Goal: Task Accomplishment & Management: Manage account settings

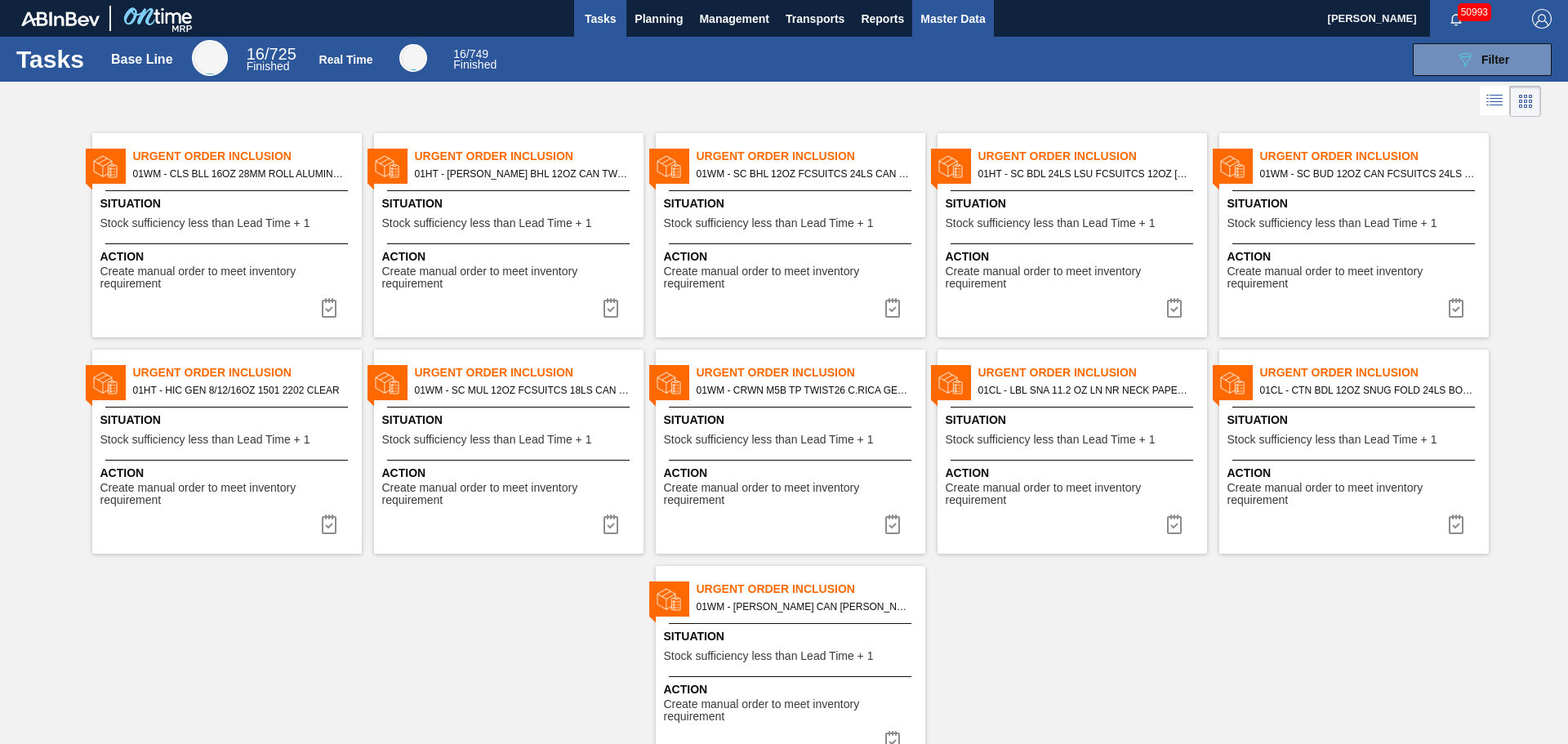
click at [955, 15] on span "Master Data" at bounding box center [953, 19] width 64 height 20
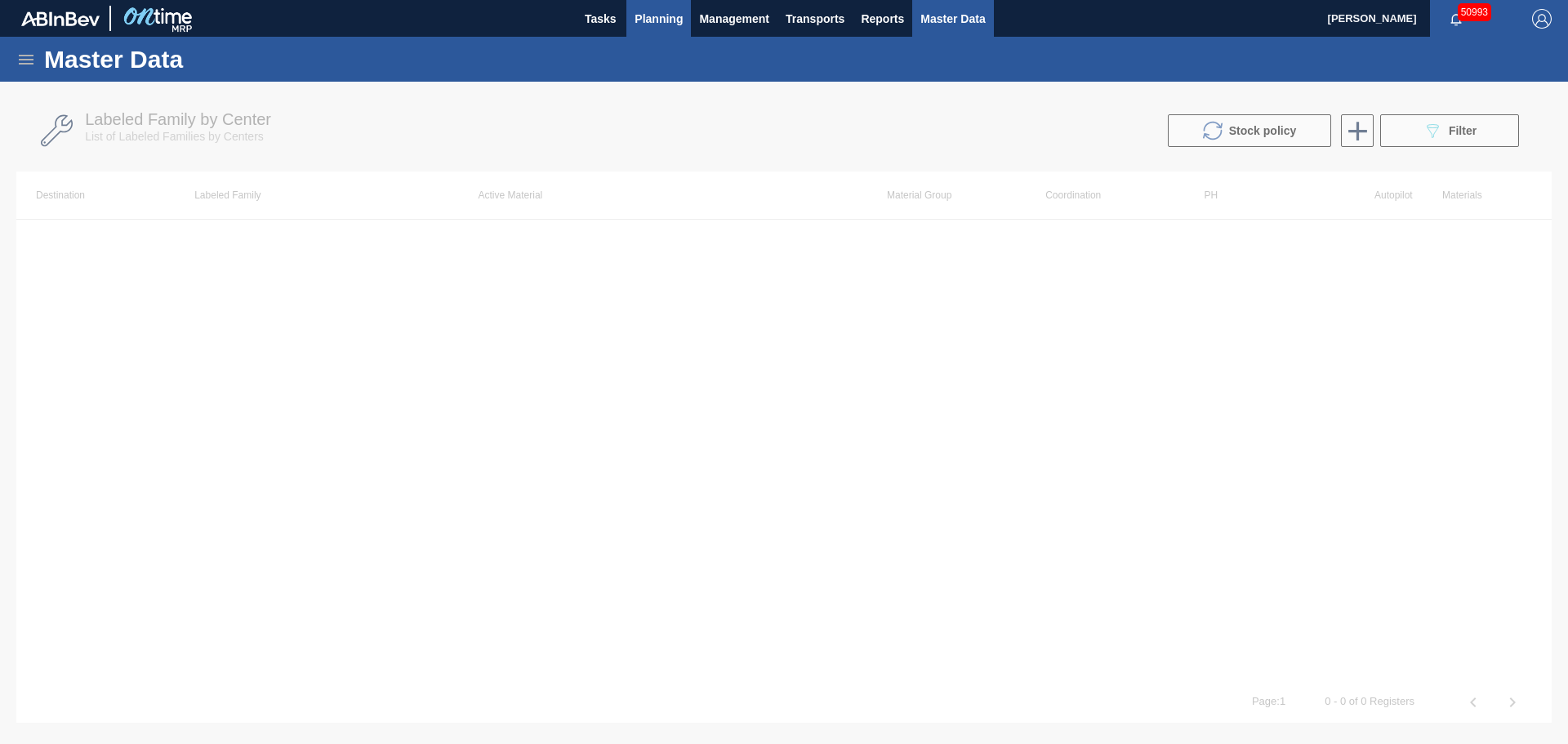
click at [650, 12] on span "Planning" at bounding box center [659, 19] width 49 height 20
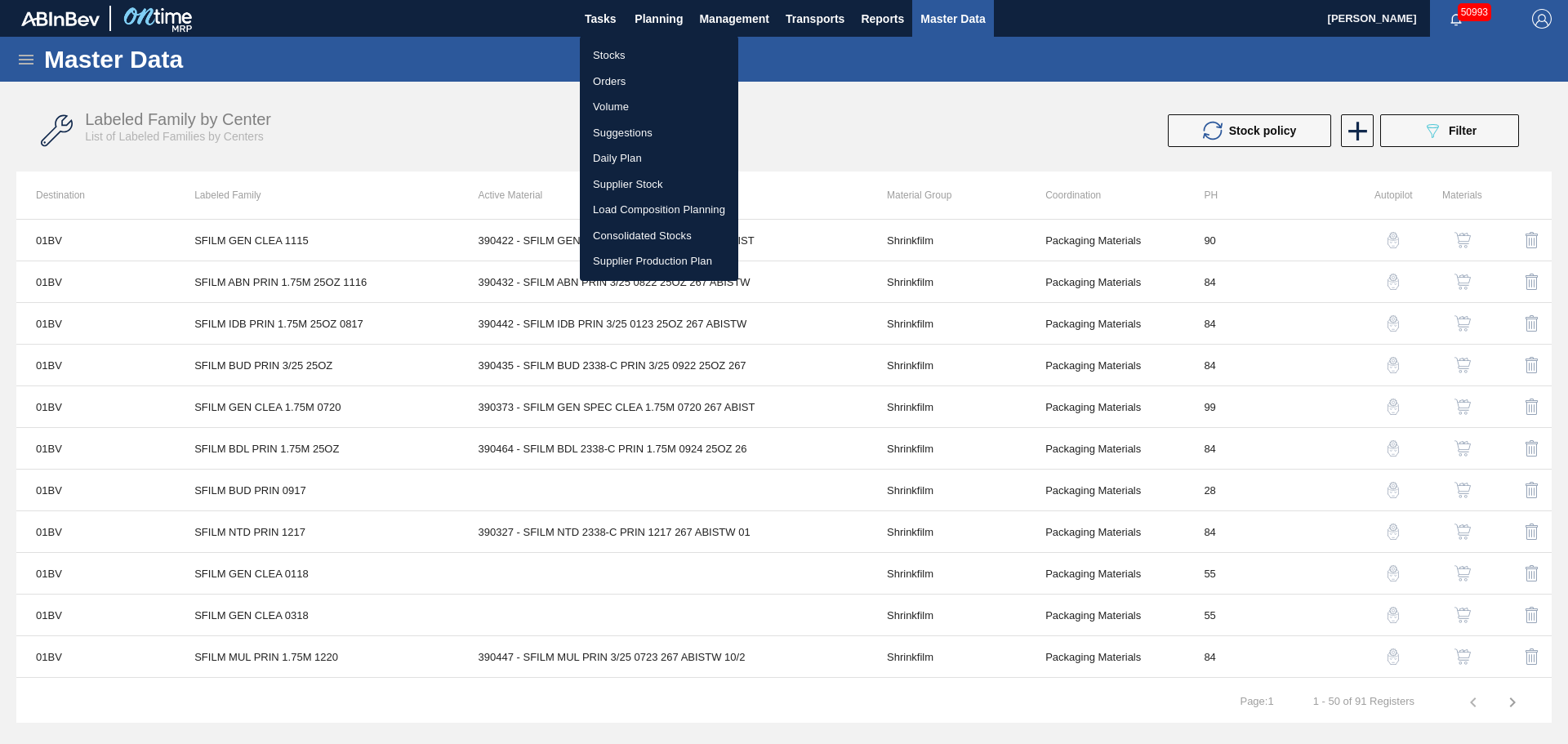
click at [632, 44] on li "Stocks" at bounding box center [659, 56] width 158 height 26
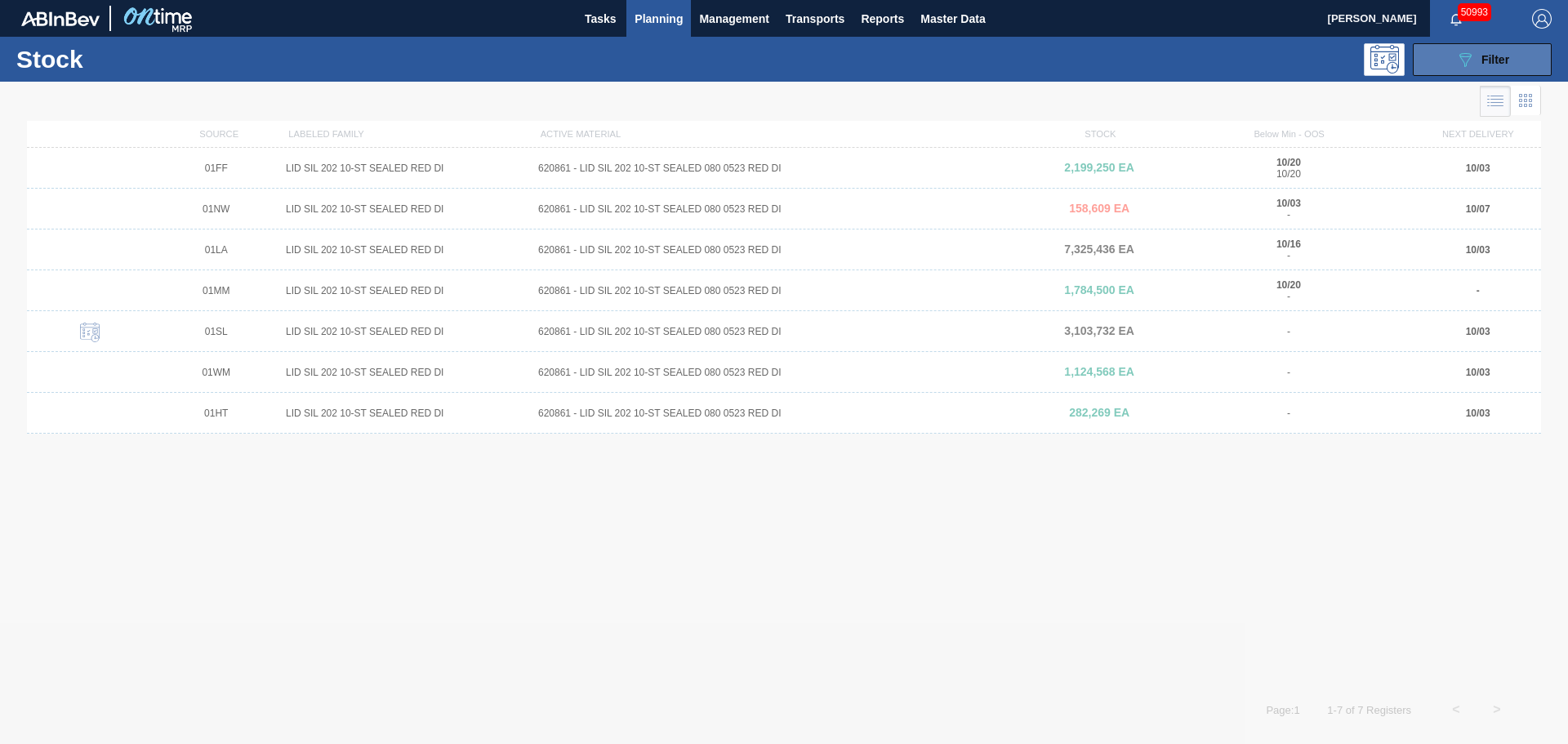
click at [1474, 59] on icon "089F7B8B-B2A5-4AFE-B5C0-19BA573D28AC" at bounding box center [1465, 59] width 20 height 20
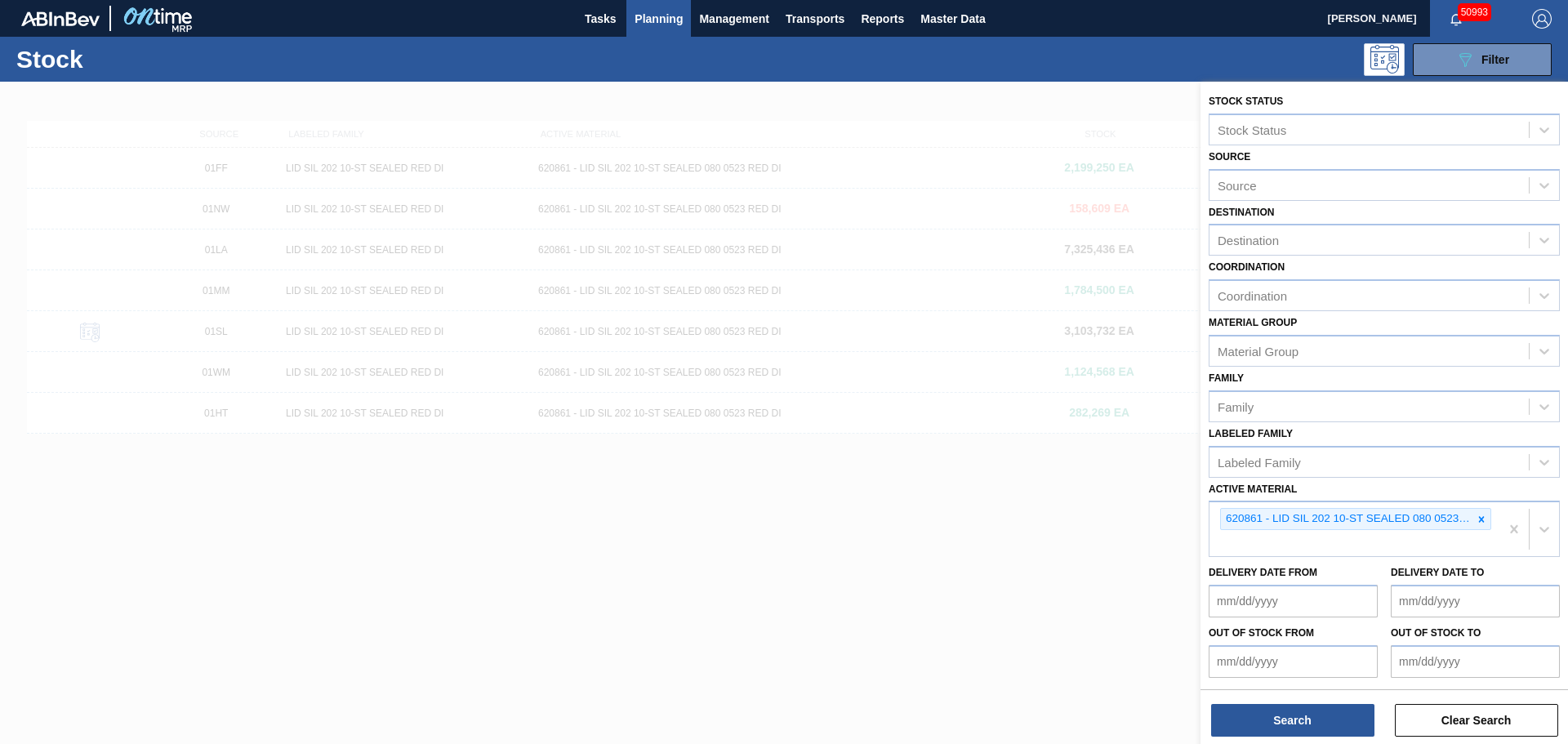
click at [1476, 516] on icon at bounding box center [1482, 519] width 12 height 12
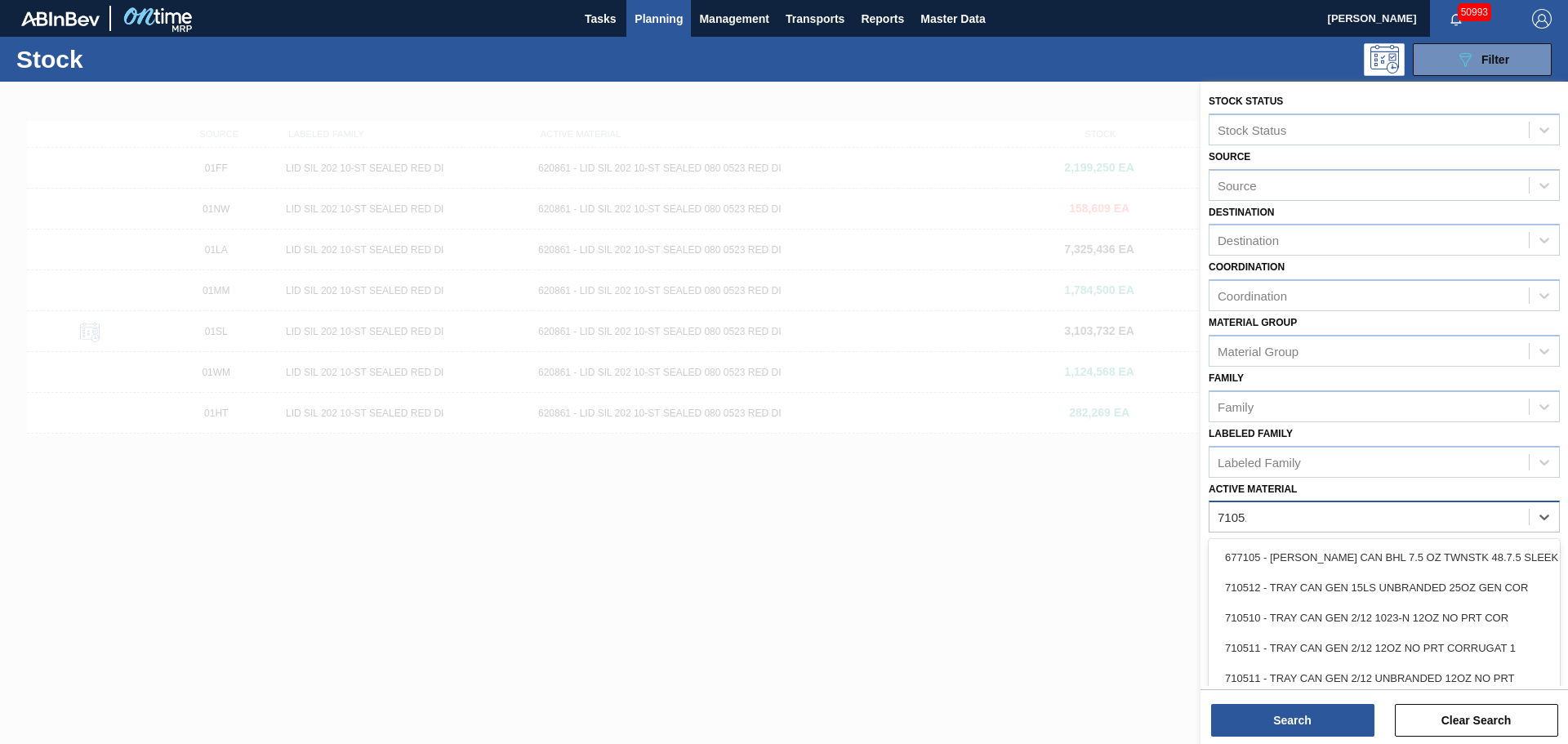
type Material "710511"
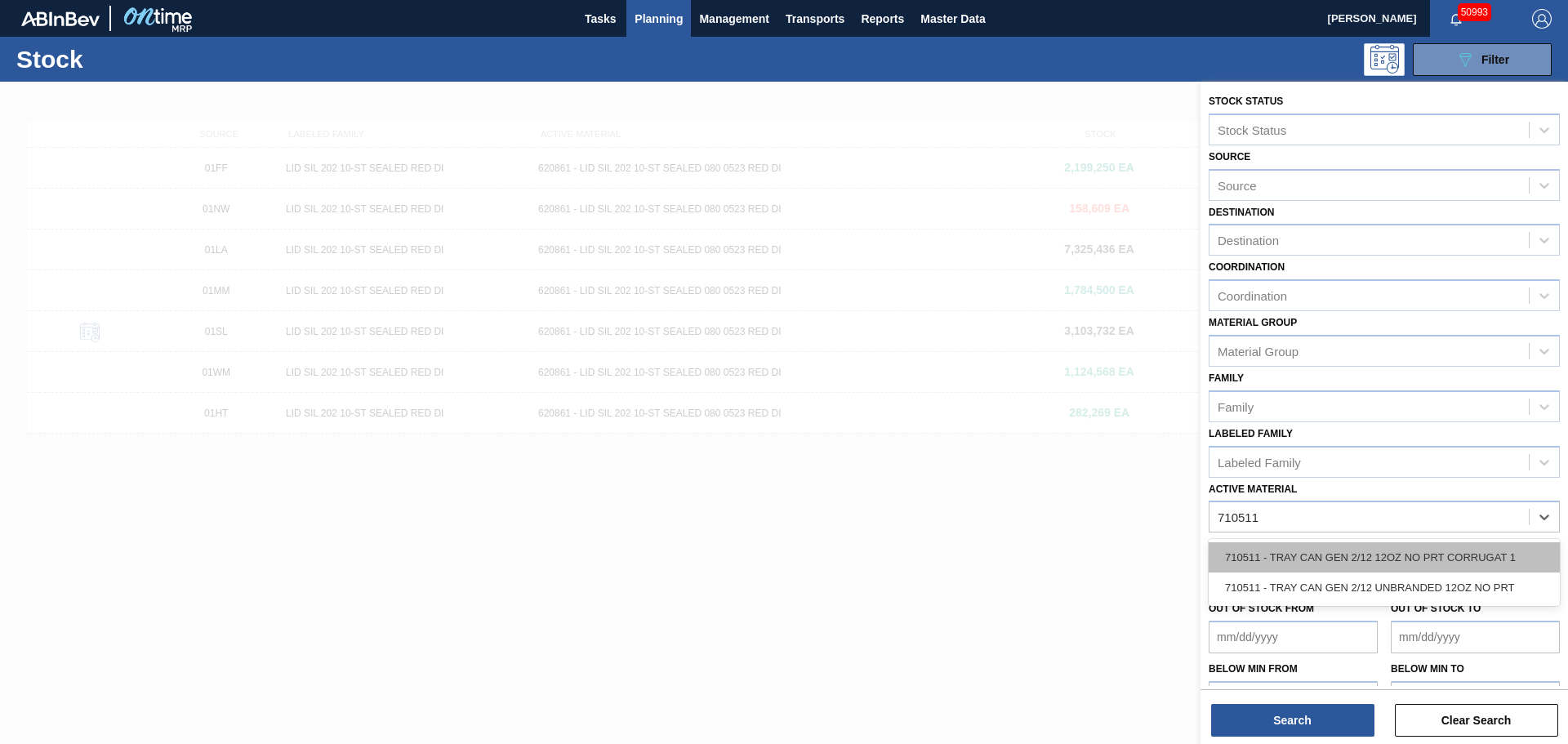
click at [1367, 559] on div "710511 - TRAY CAN GEN 2/12 12OZ NO PRT CORRUGAT 1" at bounding box center [1384, 557] width 351 height 30
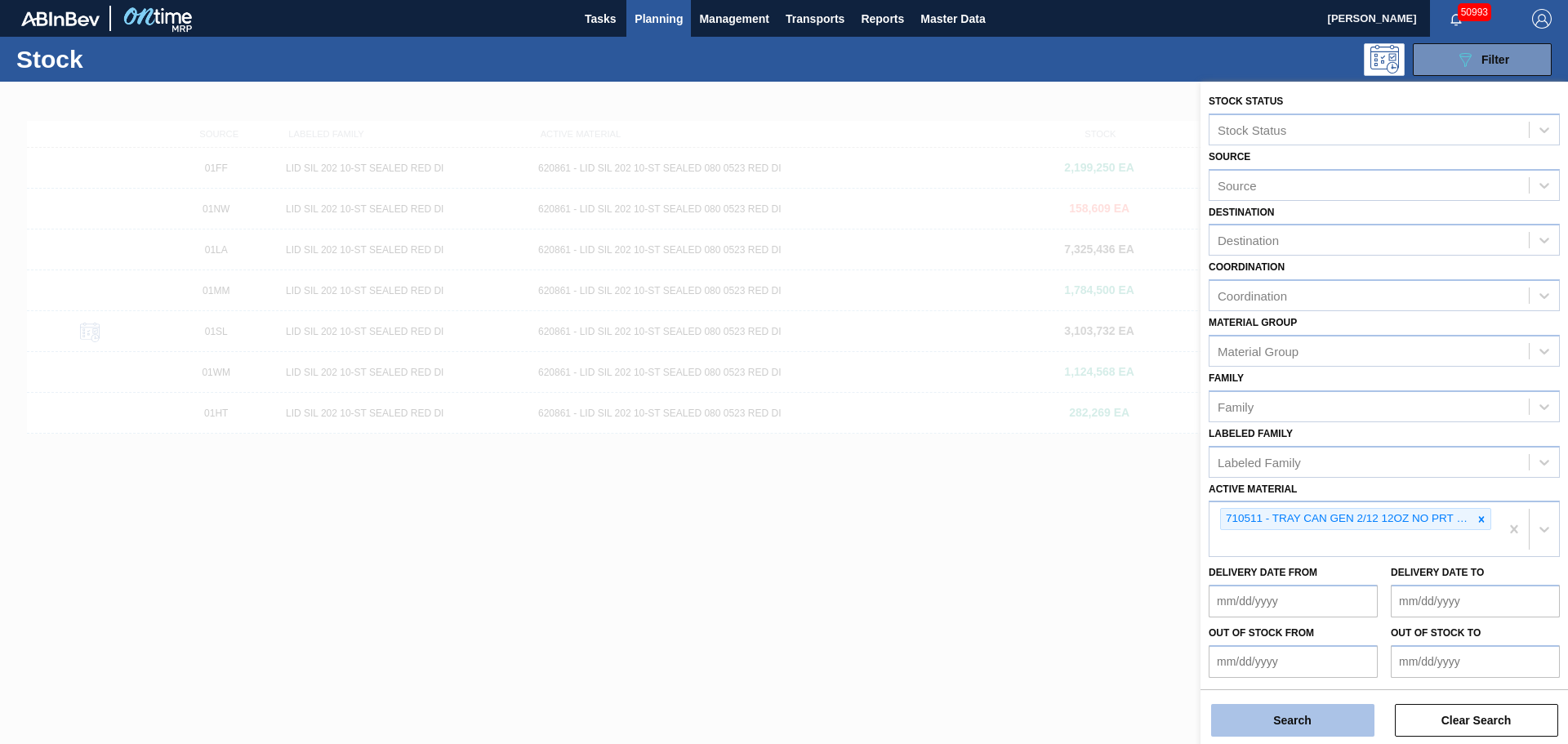
click at [1280, 706] on button "Search" at bounding box center [1293, 720] width 163 height 33
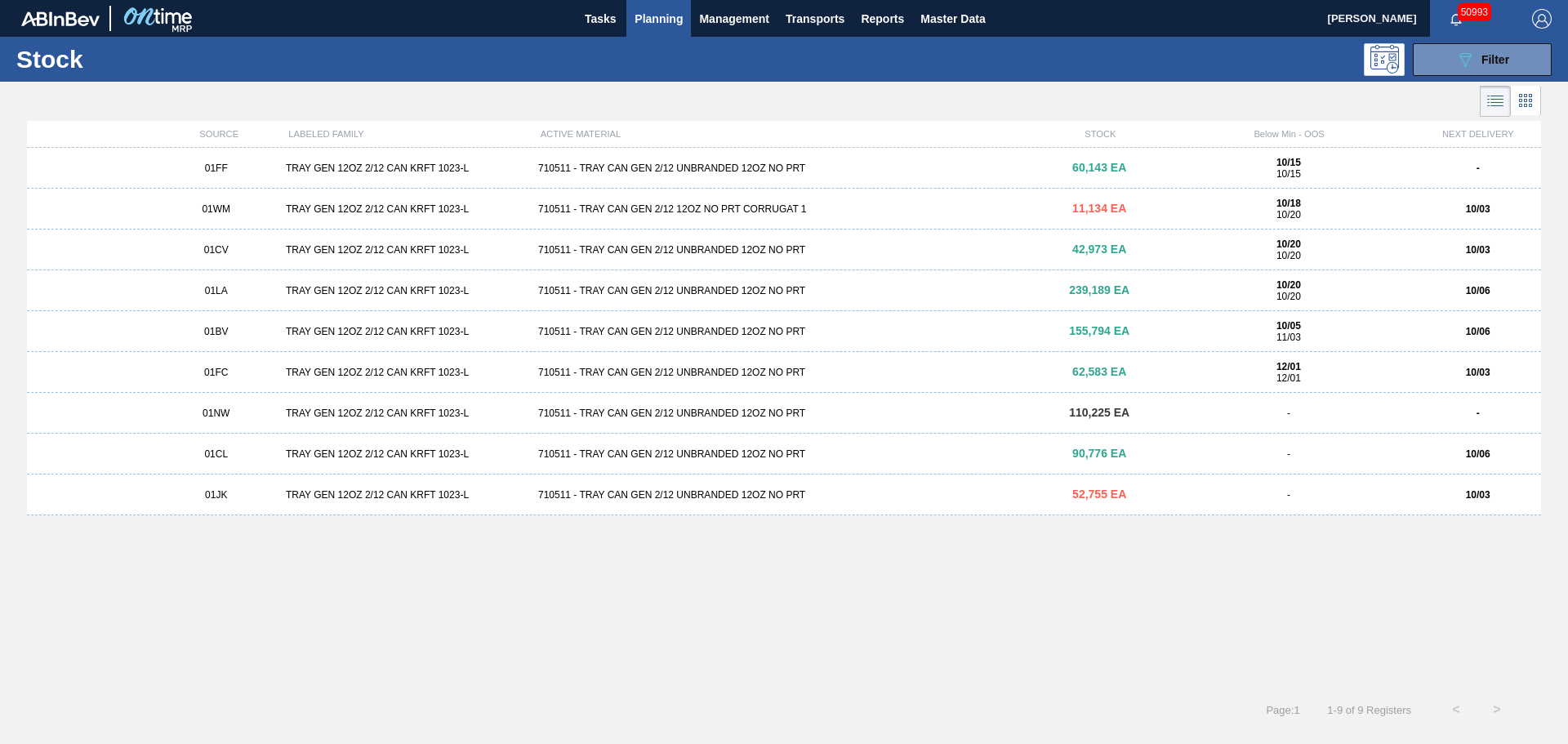
click at [346, 162] on div "TRAY GEN 12OZ 2/12 CAN KRFT 1023-L" at bounding box center [405, 168] width 252 height 12
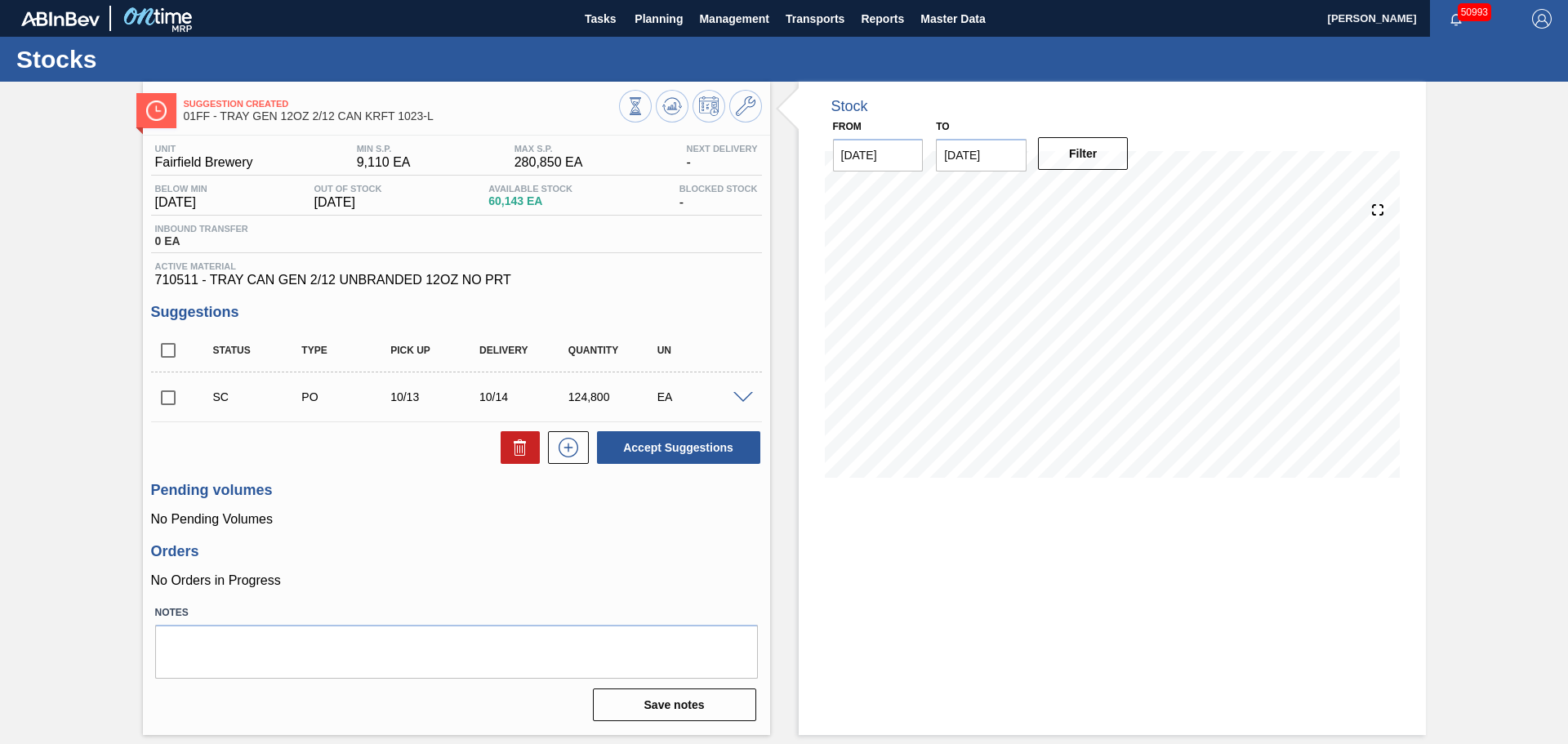
click at [731, 116] on div at bounding box center [691, 108] width 143 height 37
click at [748, 102] on icon at bounding box center [746, 106] width 20 height 20
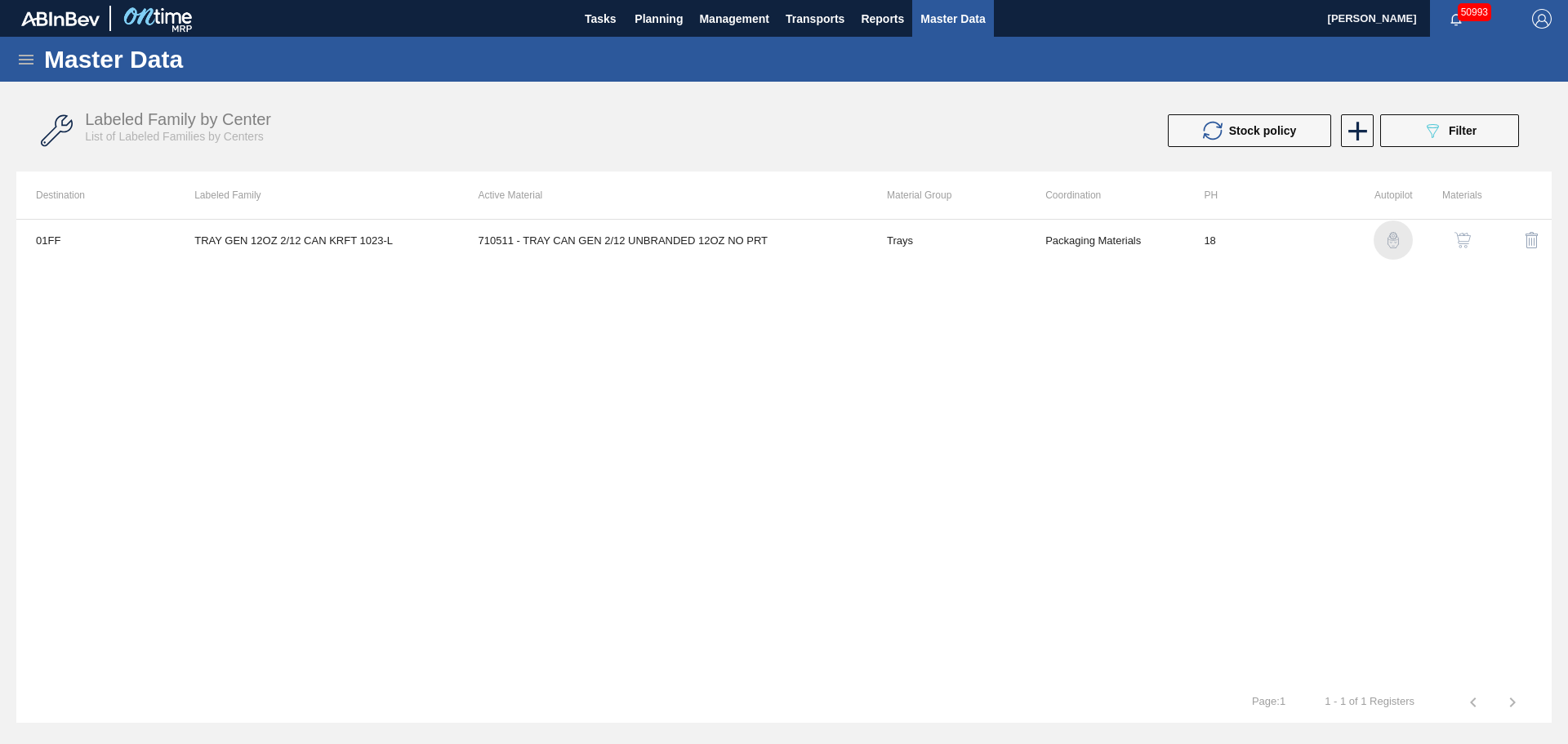
click at [1398, 237] on img "button" at bounding box center [1393, 240] width 16 height 16
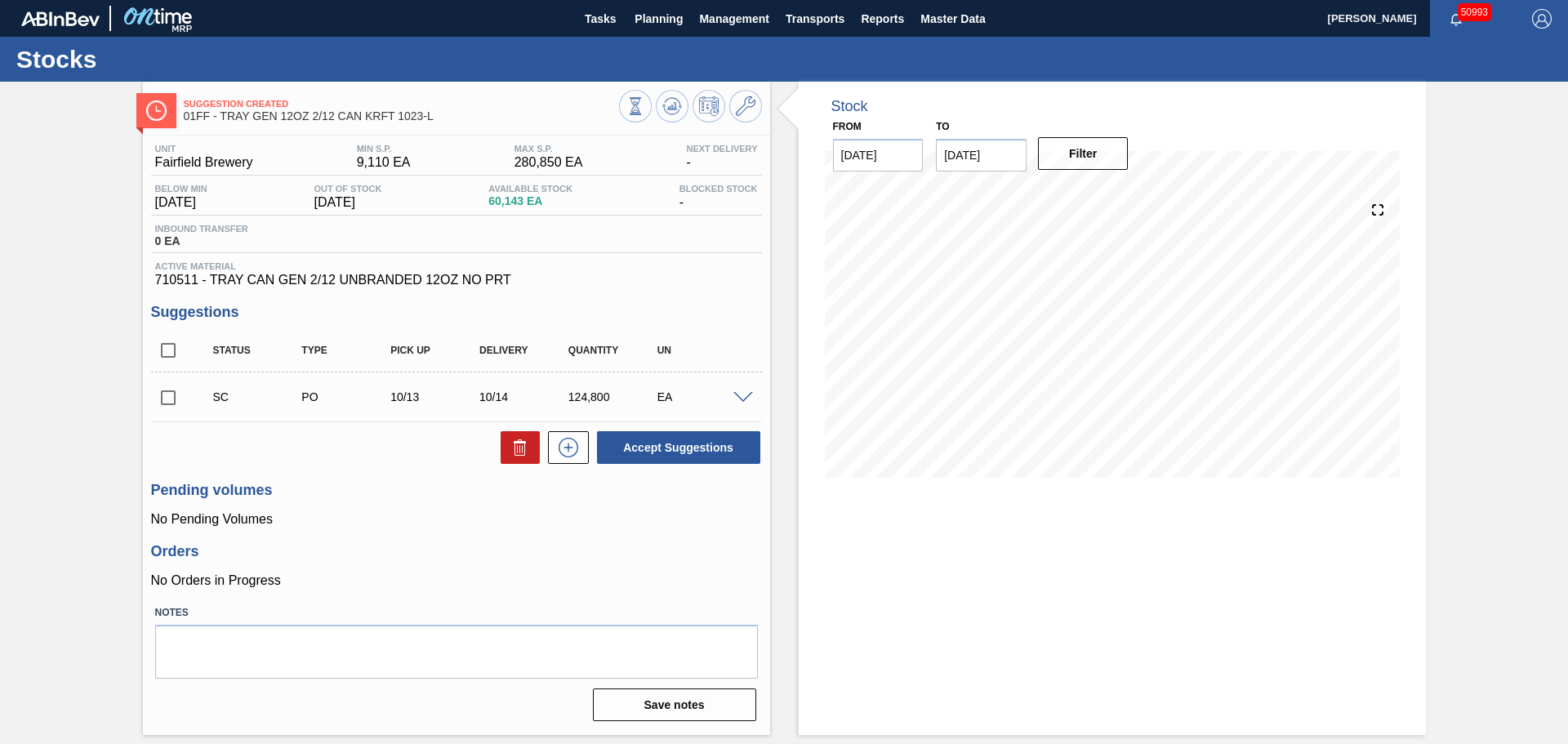
click at [597, 521] on p "No Pending Volumes" at bounding box center [456, 519] width 611 height 15
click at [746, 106] on icon at bounding box center [746, 106] width 20 height 20
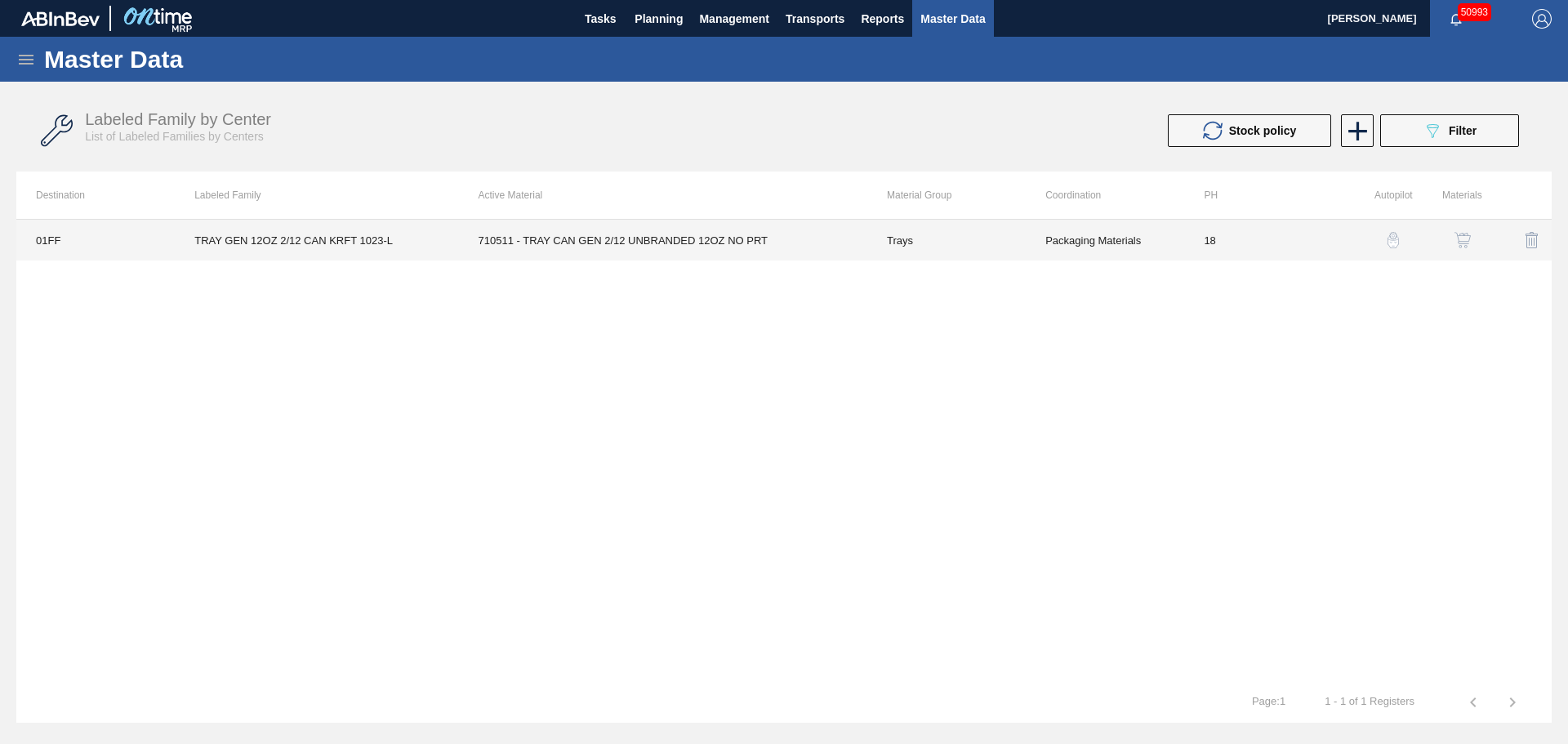
click at [581, 249] on td "710511 - TRAY CAN GEN 2/12 UNBRANDED 12OZ NO PRT" at bounding box center [663, 240] width 408 height 41
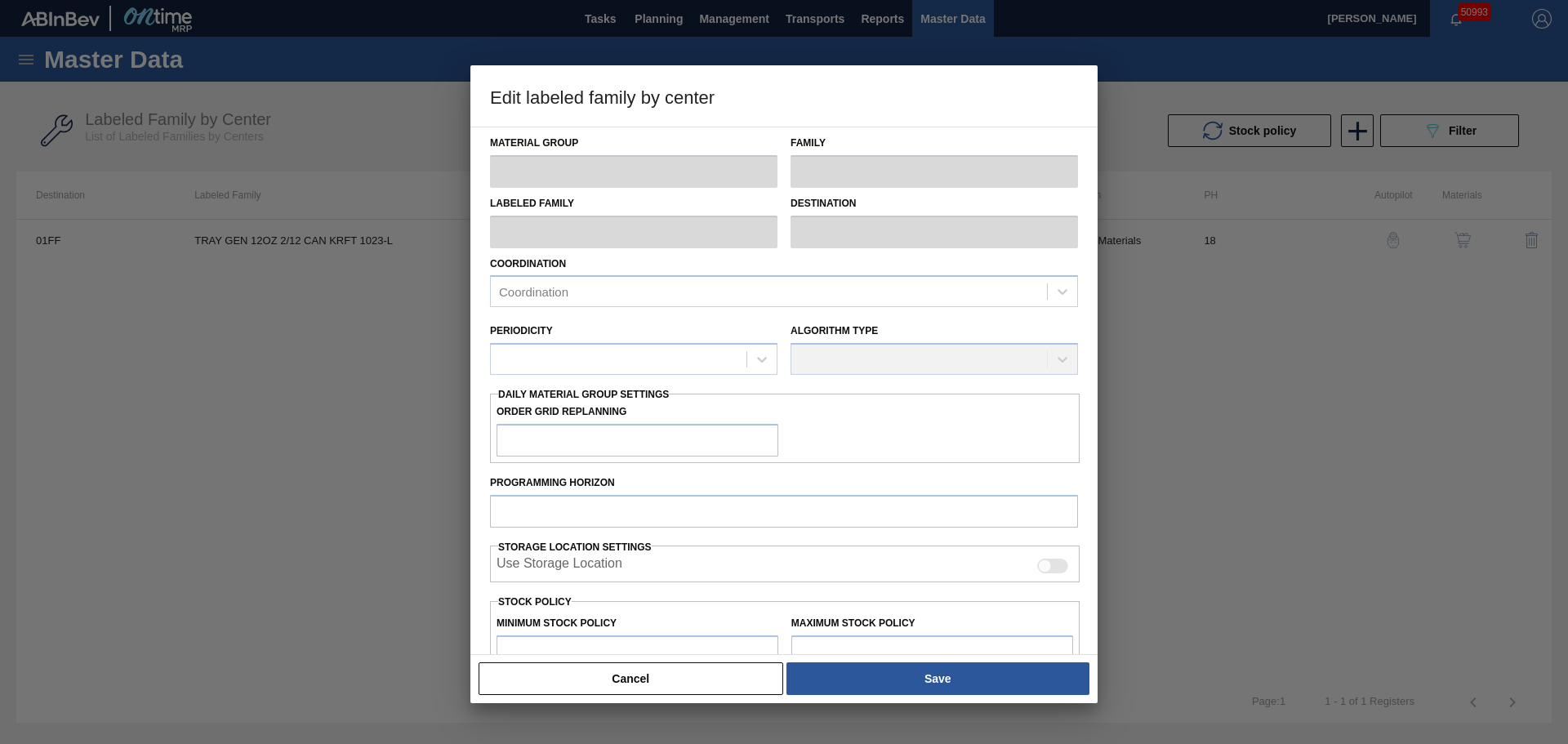
type input "Trays"
type input "TRAY GEN 12OZ 2/12 CAN KRFT 1023-L"
type input "01FF - Fairfield Brewery"
type input "0"
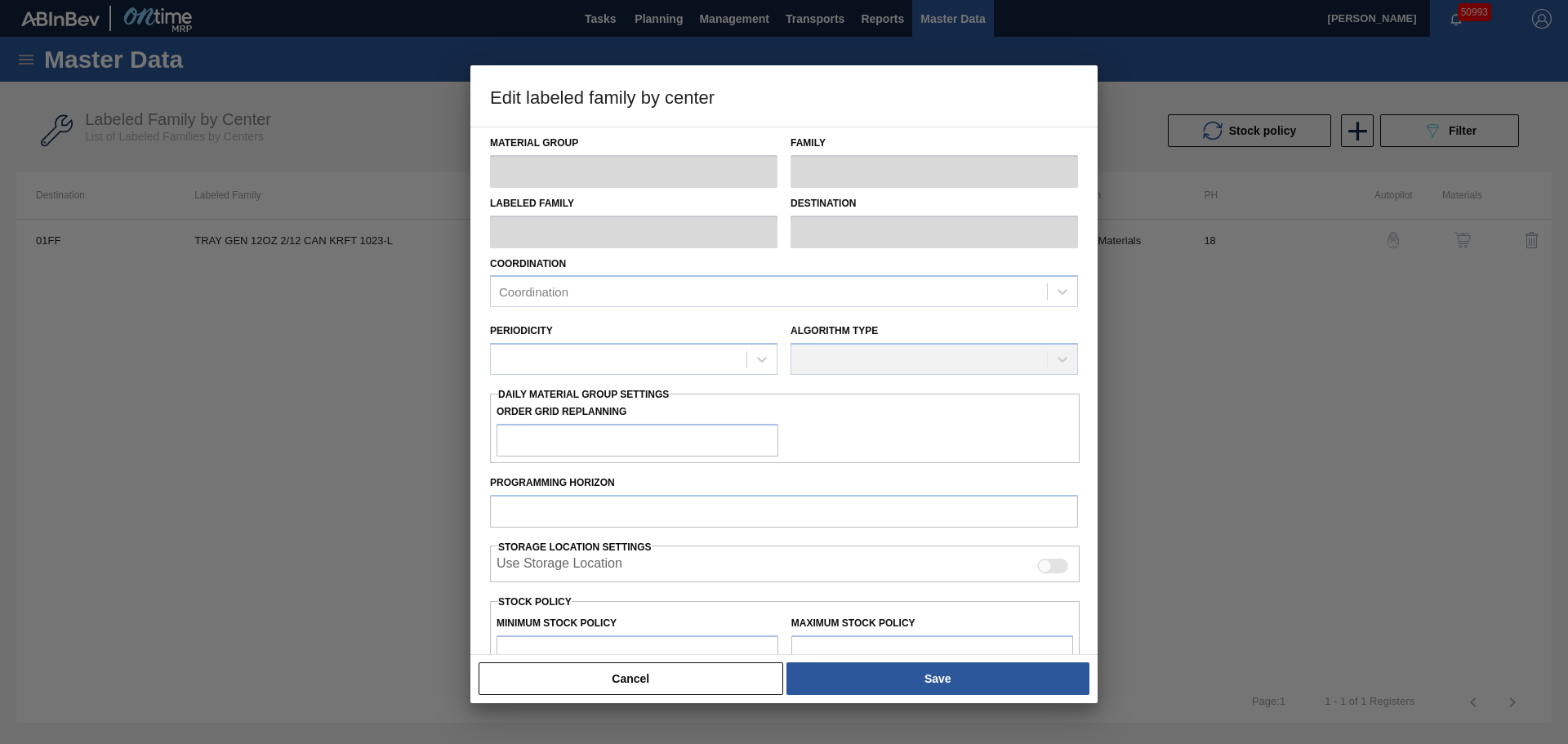
type input "18"
type input "9,110"
type input "280,850"
type input "3"
type input "17,262"
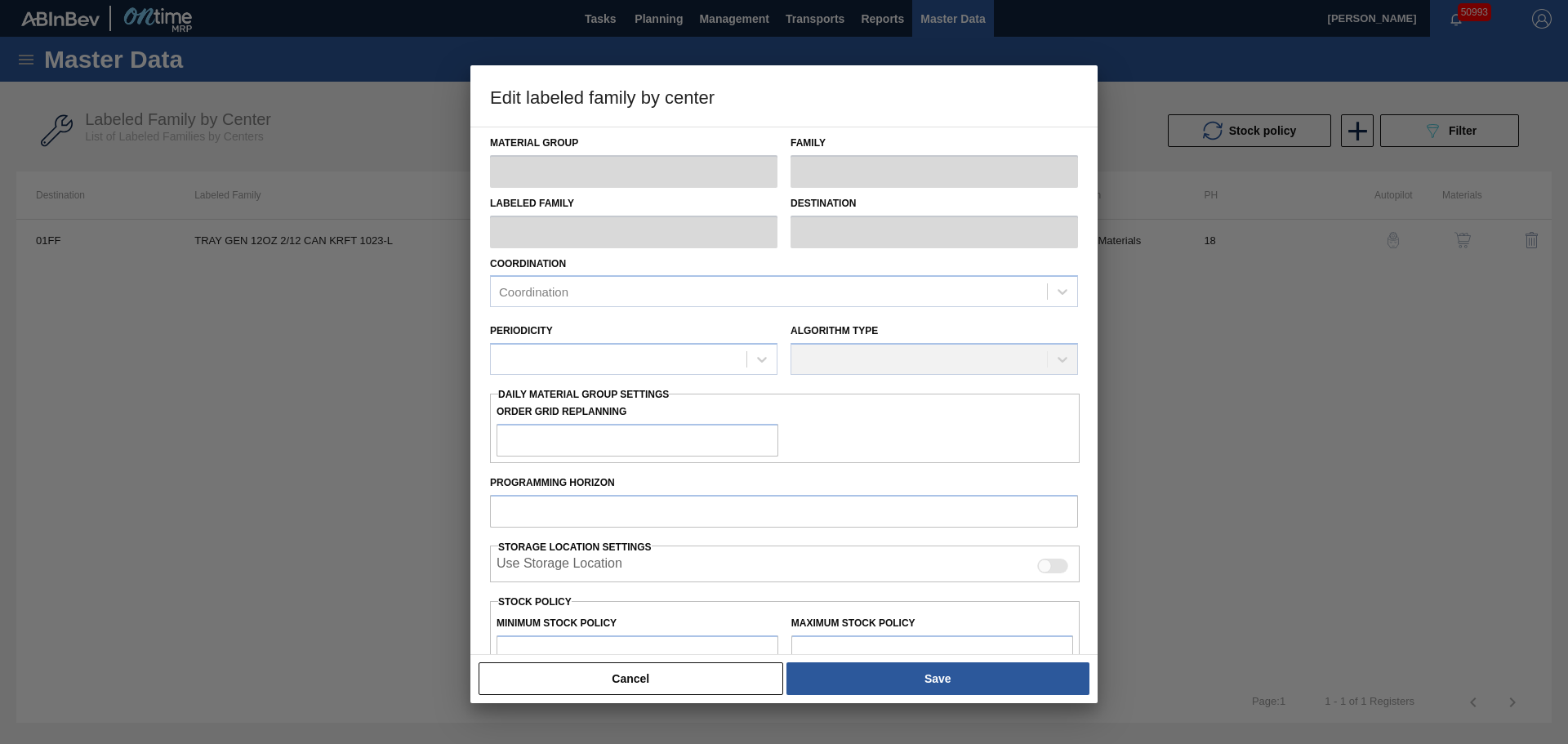
checkbox input "true"
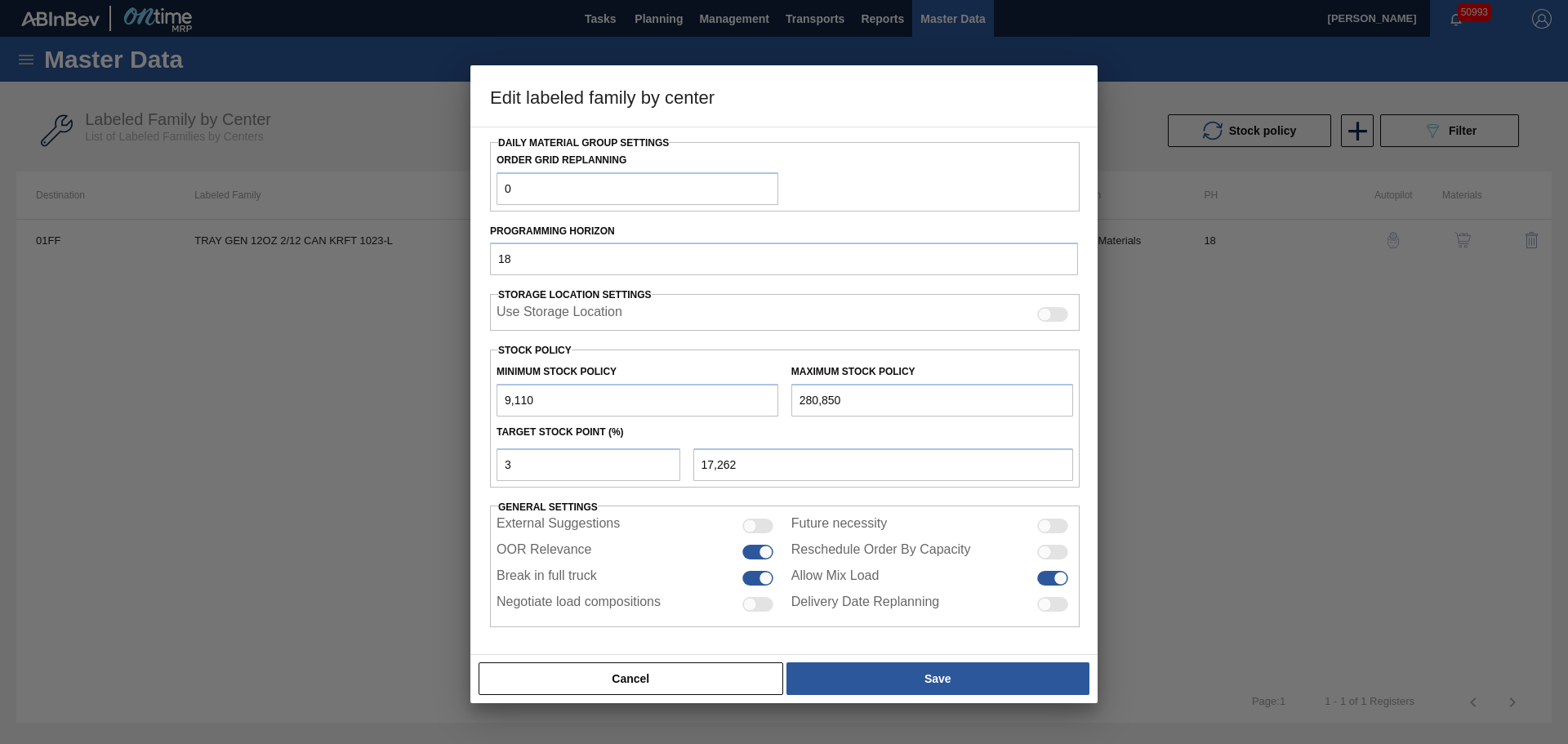
scroll to position [256, 0]
drag, startPoint x: 654, startPoint y: 406, endPoint x: 400, endPoint y: 425, distance: 254.7
click at [400, 425] on div "Edit labeled family by center Material Group Trays Family Trays Labeled Family …" at bounding box center [784, 372] width 1568 height 744
type input "2"
type input "8,427"
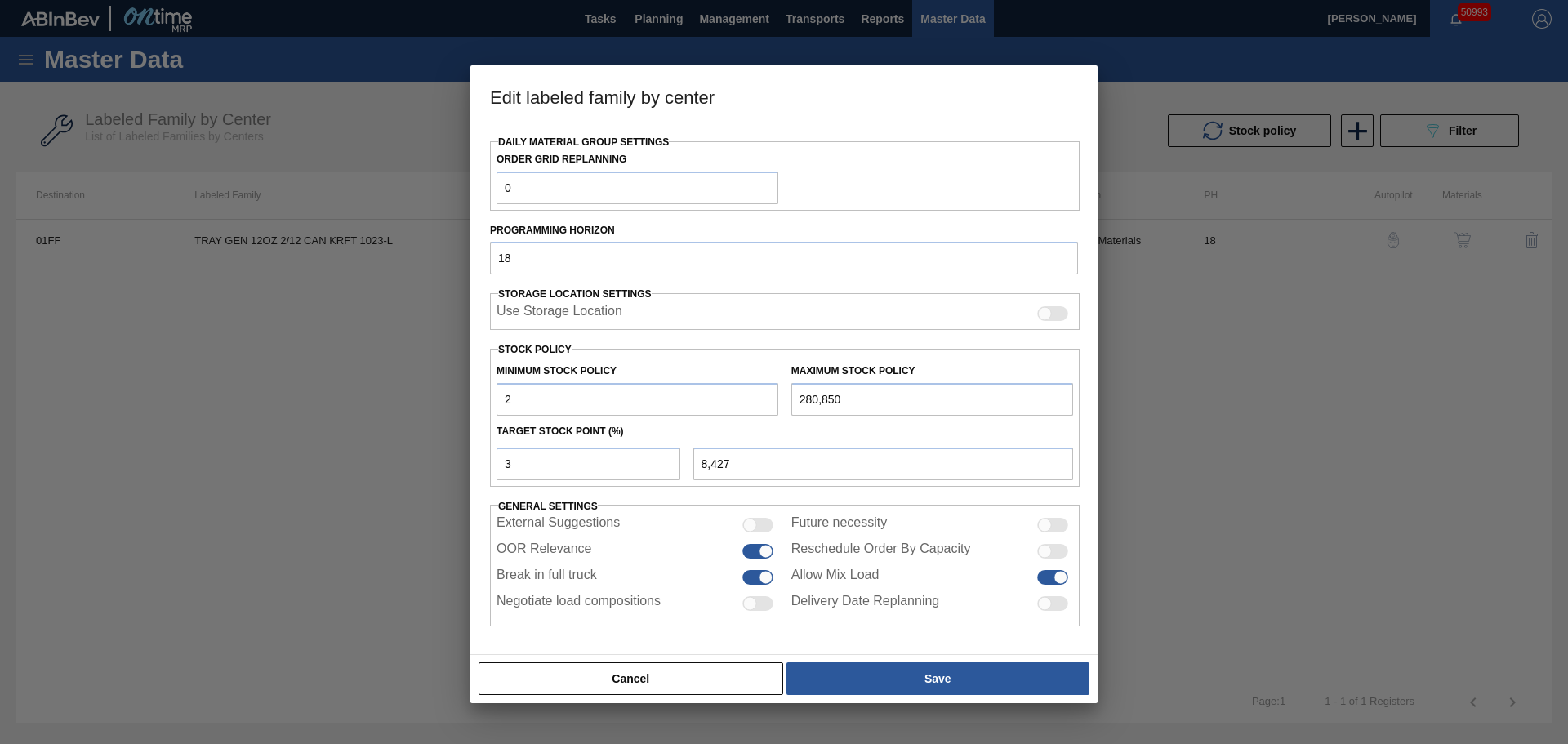
type input "25"
type input "8,450"
type input "250"
type input "8,668"
type input "2,500"
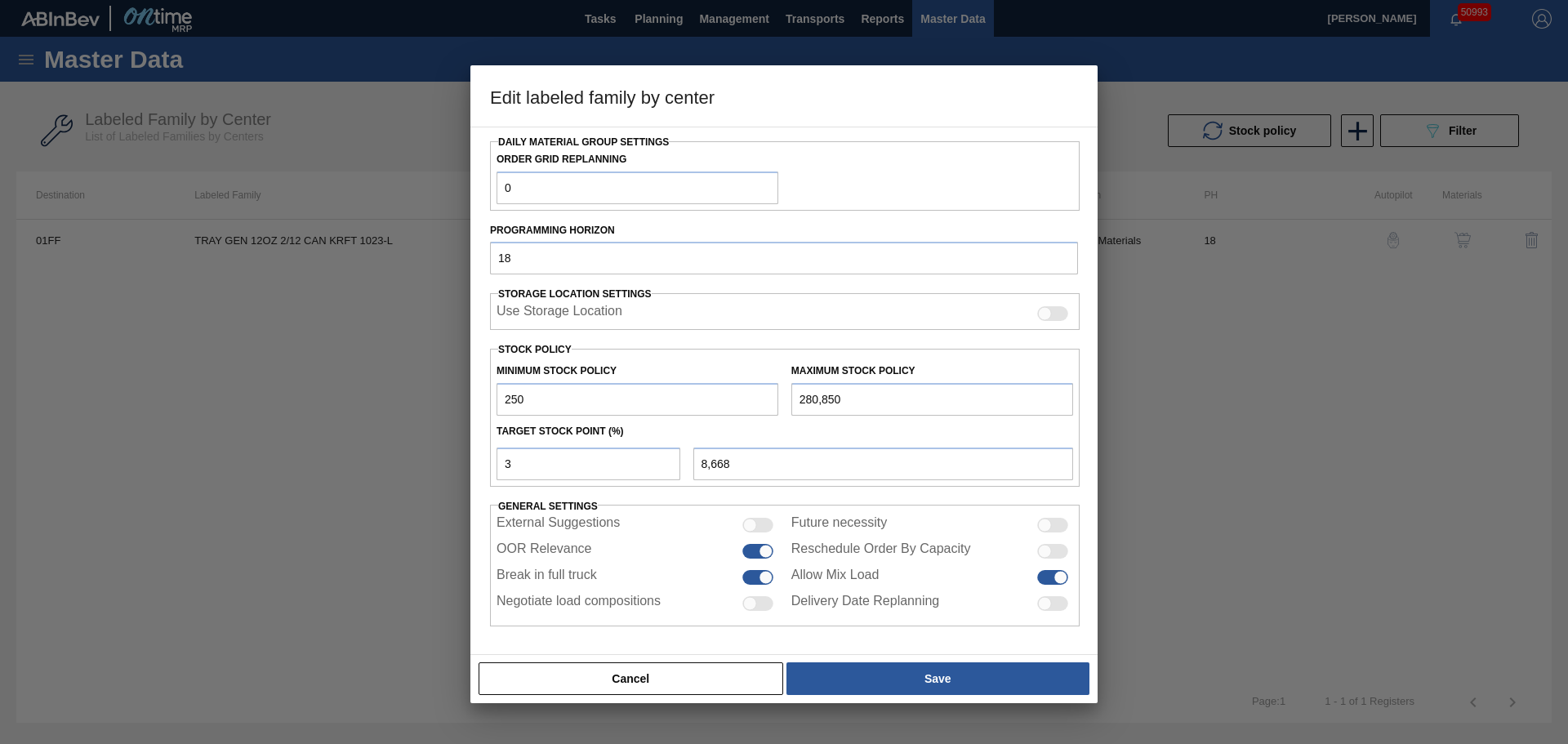
type input "10,851"
type input "25,000"
type input "32,676"
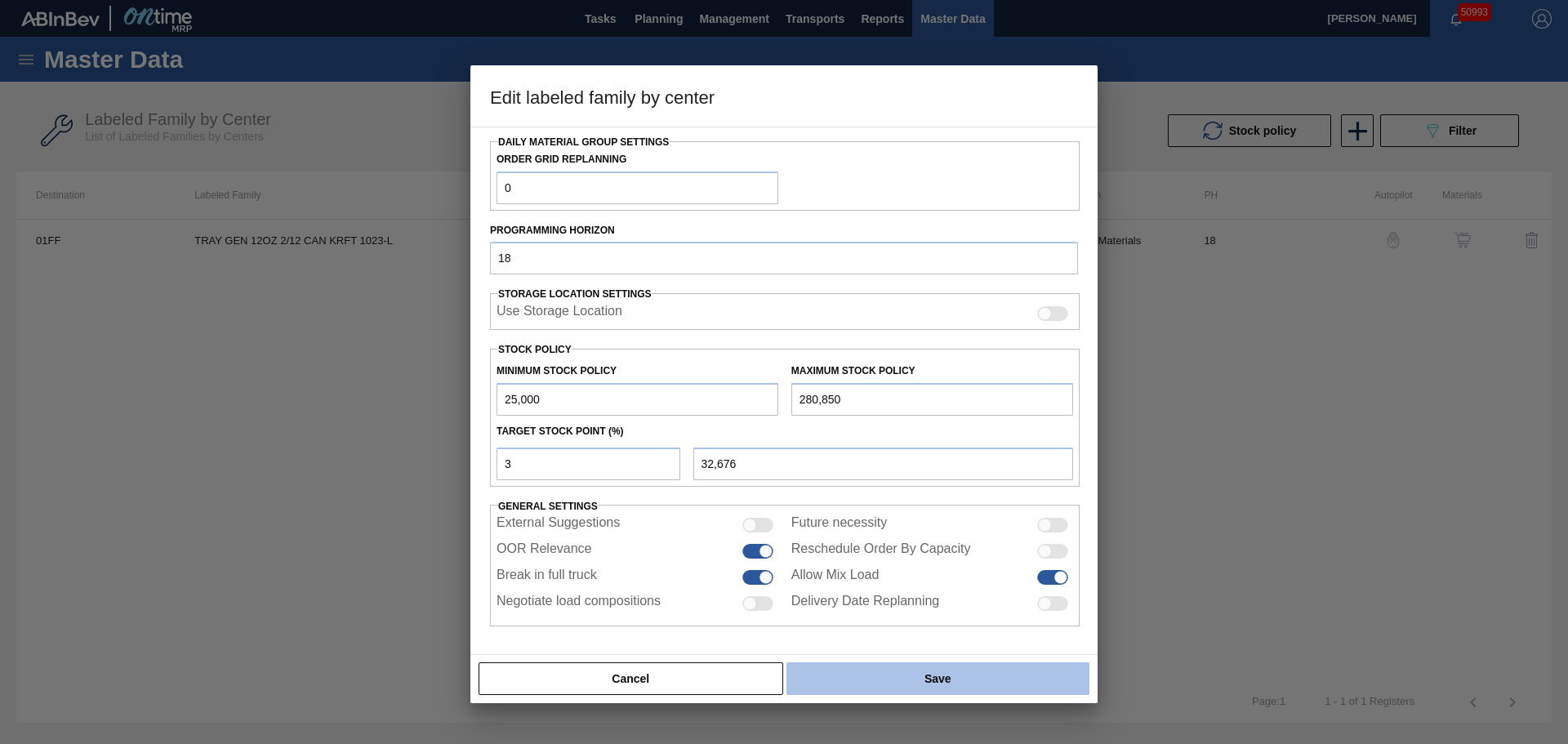
type input "25,000"
click at [878, 683] on button "Save" at bounding box center [938, 678] width 303 height 33
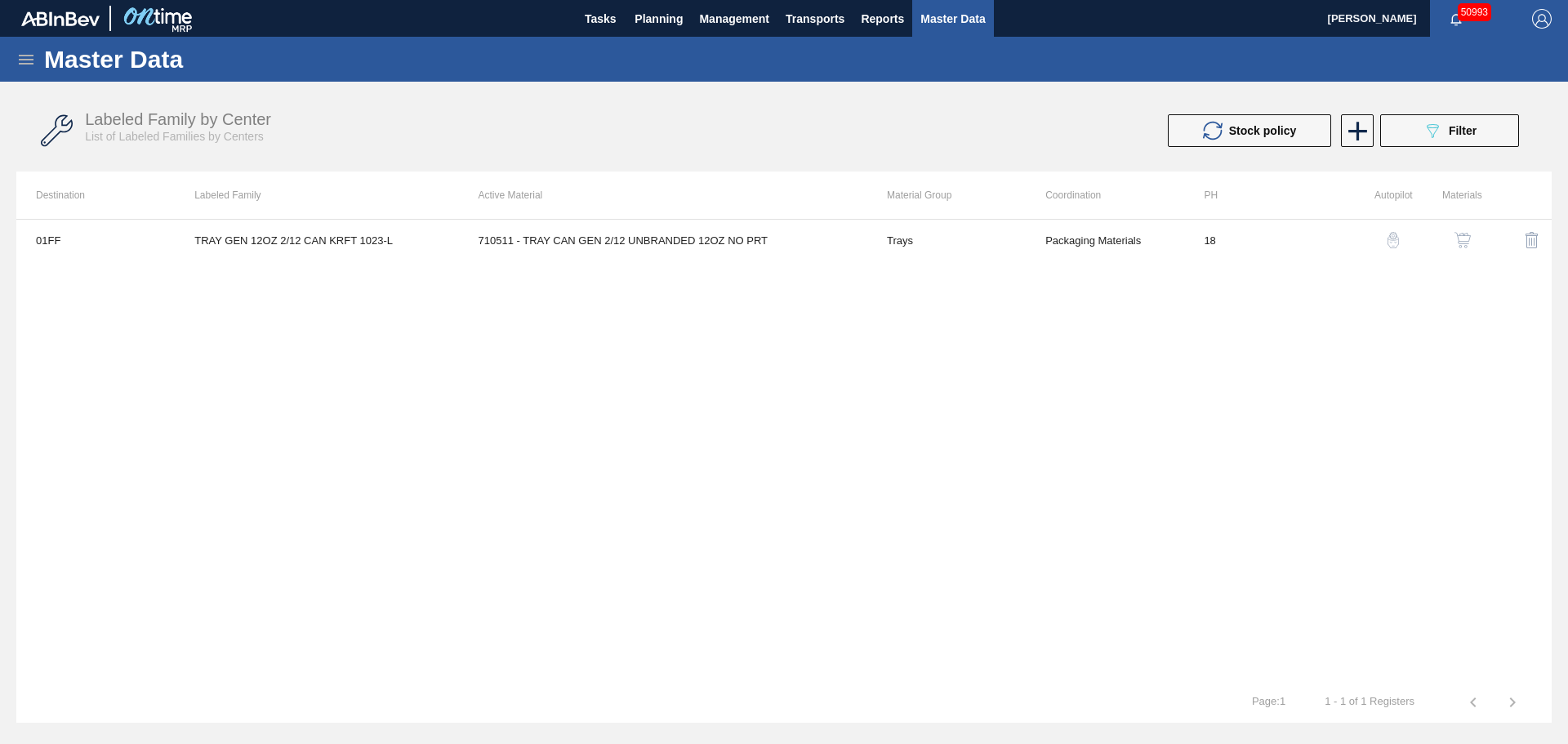
click at [1463, 240] on img "button" at bounding box center [1463, 240] width 16 height 16
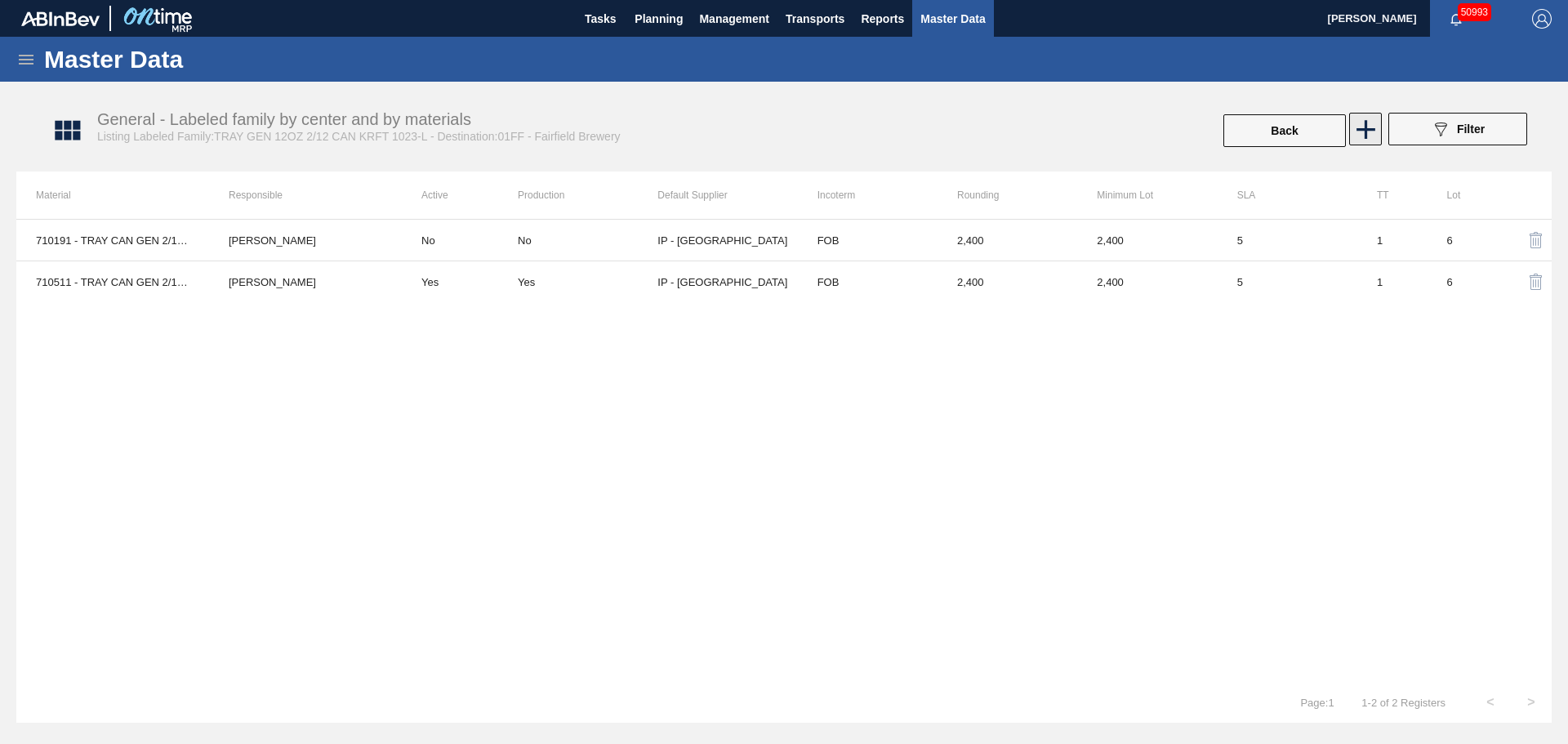
click at [1362, 130] on icon at bounding box center [1365, 129] width 19 height 19
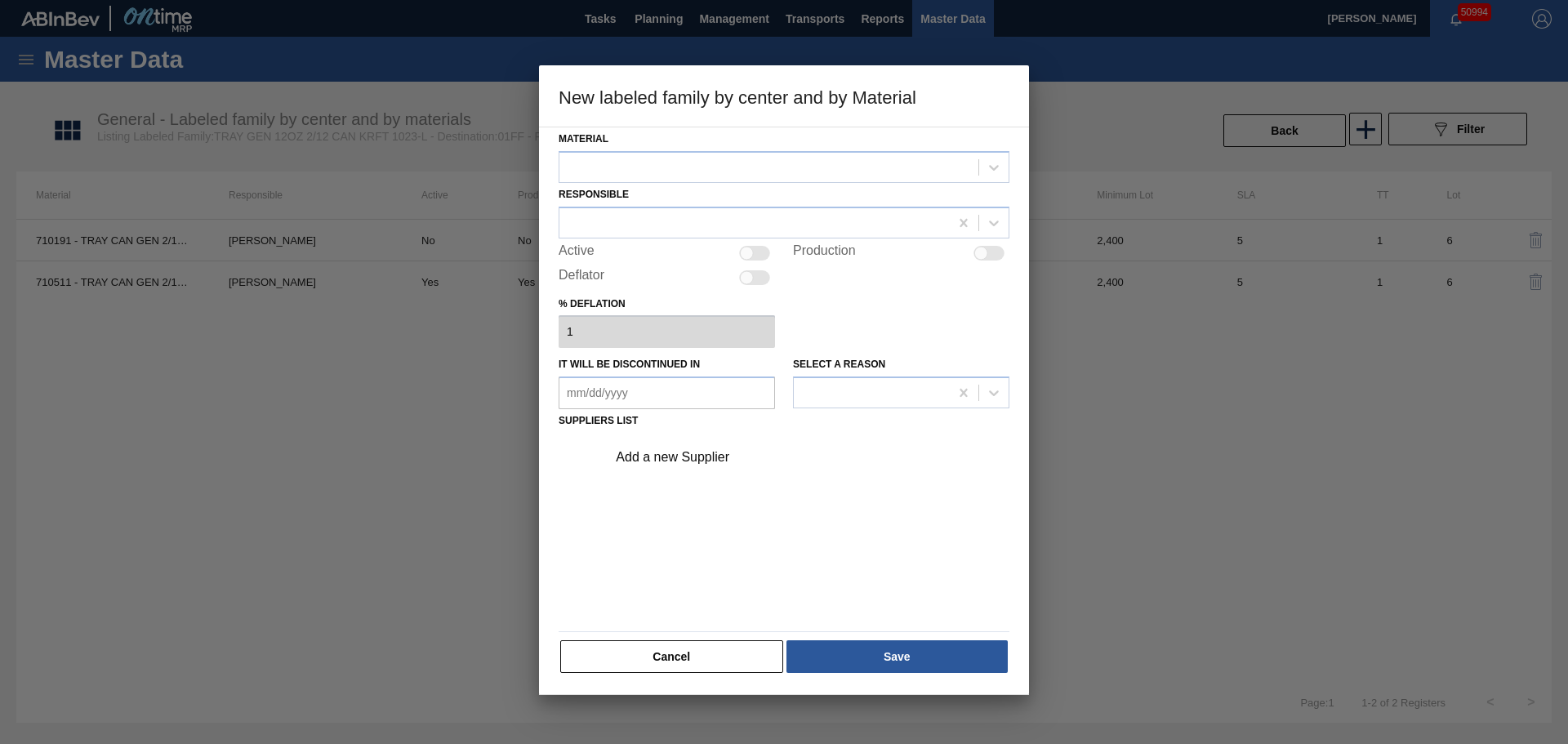
drag, startPoint x: 694, startPoint y: 656, endPoint x: 678, endPoint y: 638, distance: 24.1
click at [695, 657] on button "Cancel" at bounding box center [671, 657] width 223 height 33
